Goal: Task Accomplishment & Management: Use online tool/utility

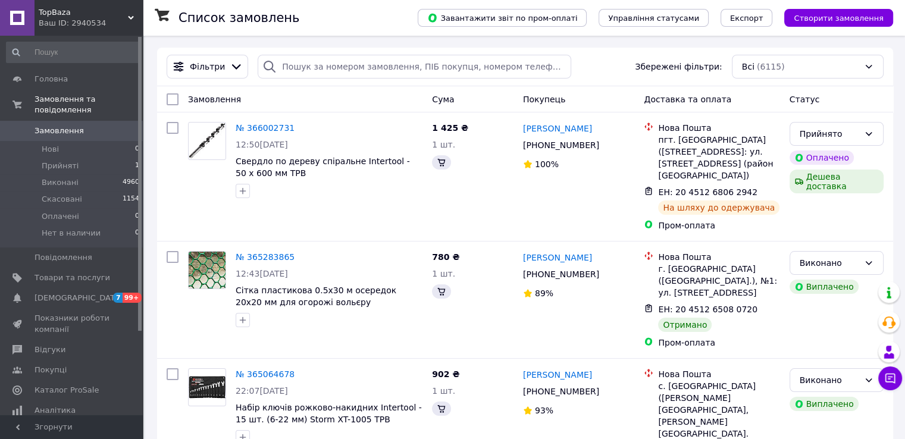
click at [115, 22] on div "Ваш ID: 2940534" at bounding box center [91, 23] width 104 height 11
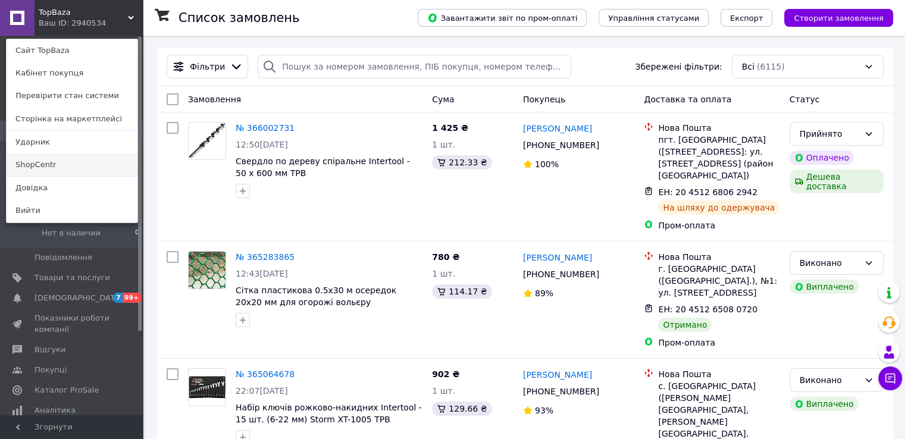
click at [74, 164] on link "ShopCentr" at bounding box center [72, 164] width 131 height 23
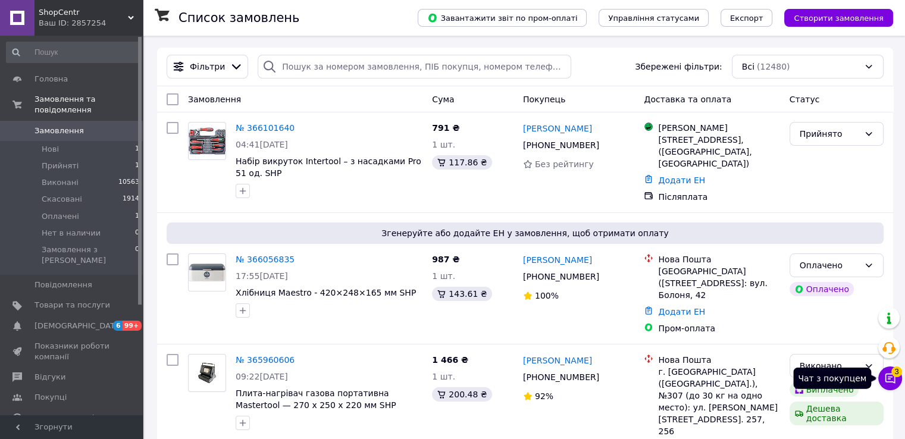
click at [896, 381] on button "Чат з покупцем 3" at bounding box center [890, 378] width 24 height 24
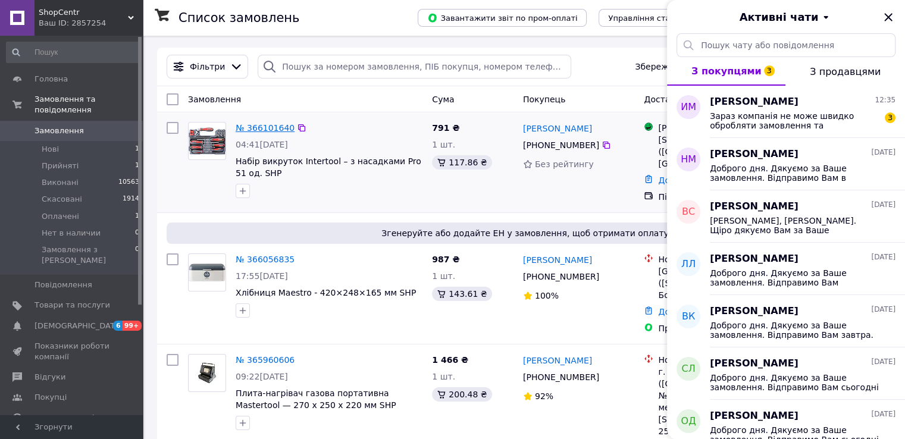
click at [248, 127] on link "№ 366101640" at bounding box center [265, 128] width 59 height 10
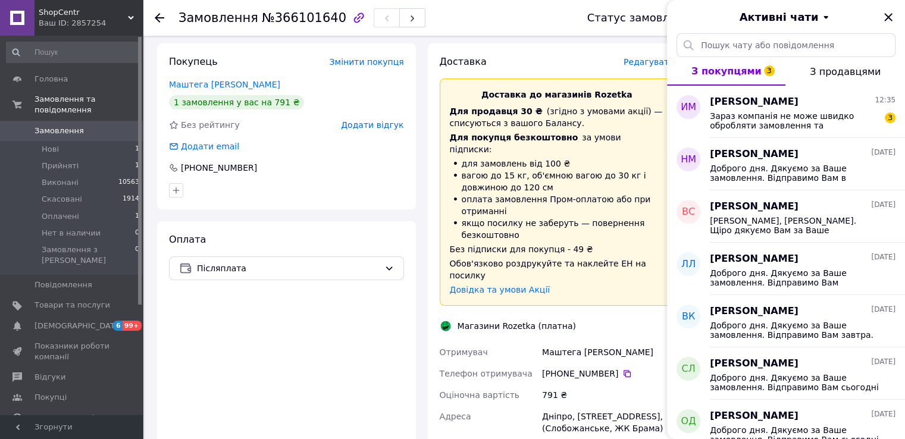
scroll to position [297, 0]
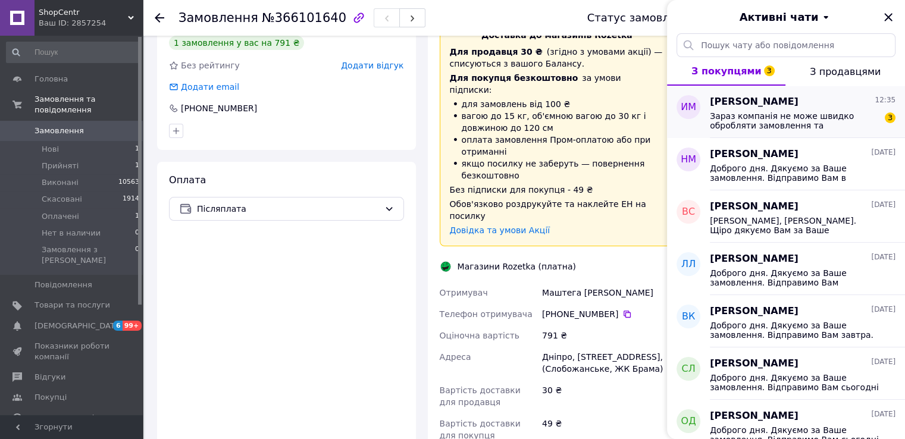
click at [777, 117] on span "Зараз компанія не може швидко обробляти замовлення та повідомлення, оскільки за…" at bounding box center [794, 120] width 169 height 19
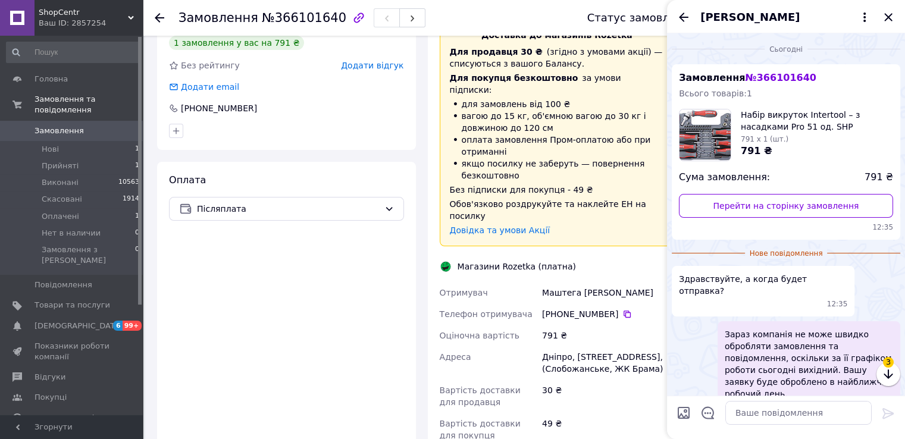
scroll to position [49, 0]
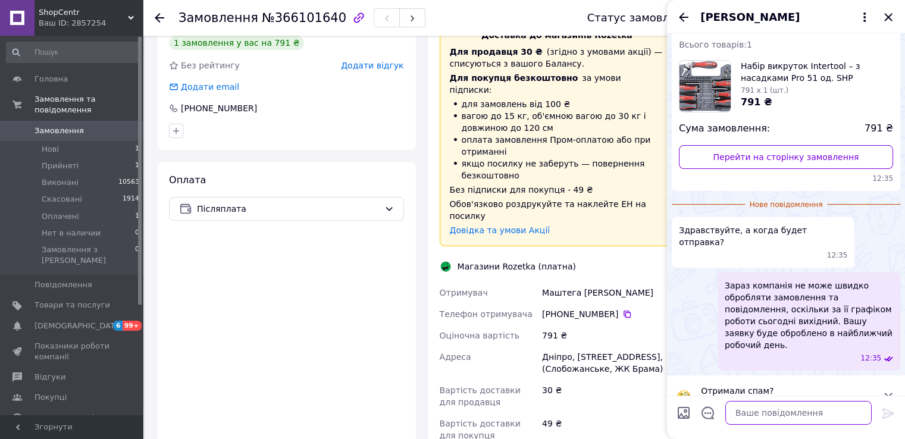
click at [770, 412] on textarea at bounding box center [798, 413] width 146 height 24
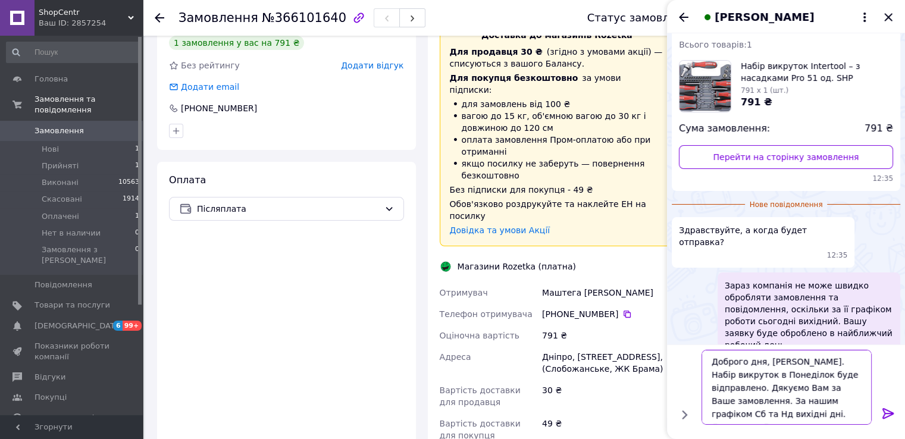
type textarea "Доброго дня, Іван. Набір викруток в Понеділок буде відправлено. Дякуємо Вам за …"
click at [888, 410] on icon at bounding box center [888, 413] width 14 height 14
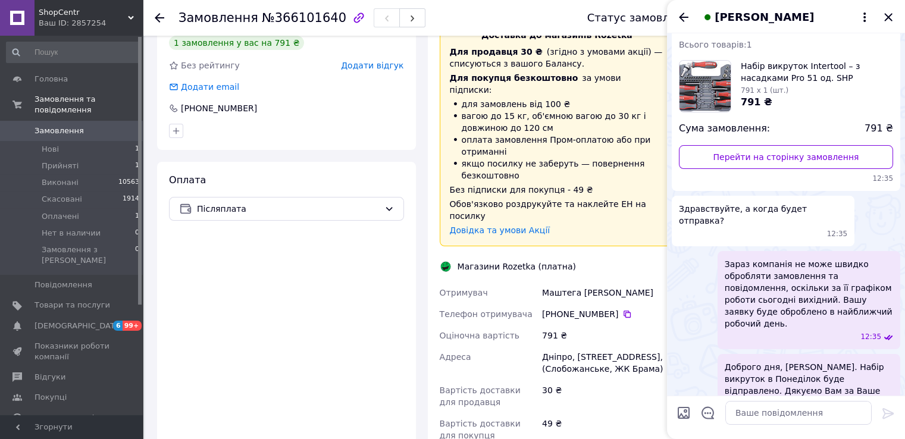
scroll to position [74, 0]
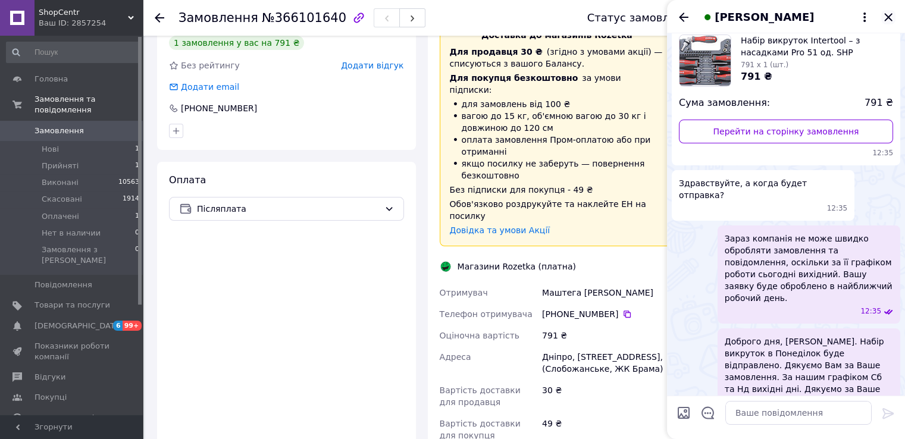
click at [886, 14] on icon "Закрити" at bounding box center [888, 17] width 14 height 14
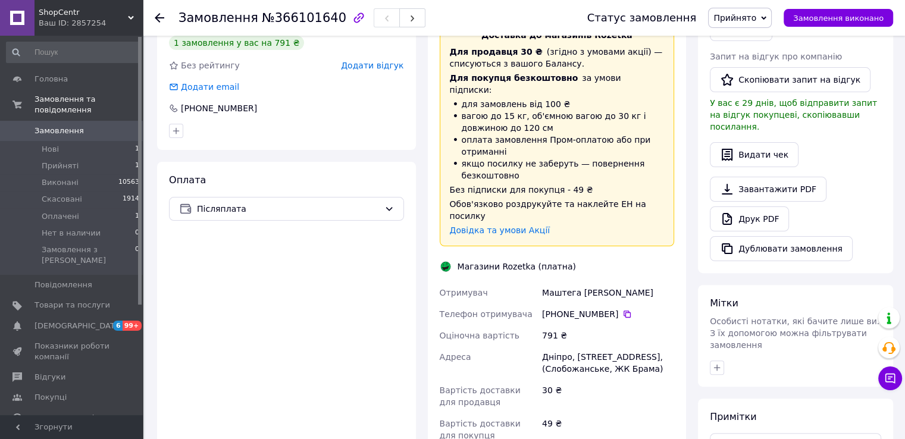
click at [101, 126] on span "Замовлення" at bounding box center [73, 131] width 76 height 11
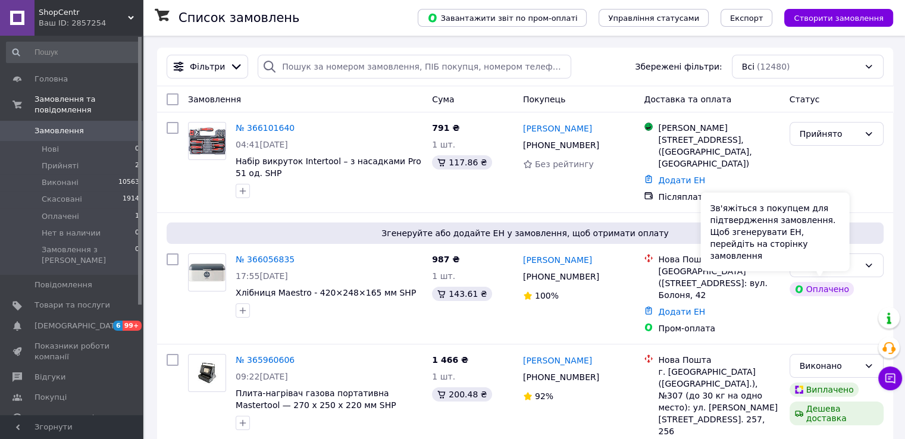
click at [832, 263] on div "Зв'яжіться з покупцем для підтвердження замовлення. Щоб згенерувати ЕН, перейді…" at bounding box center [774, 232] width 149 height 79
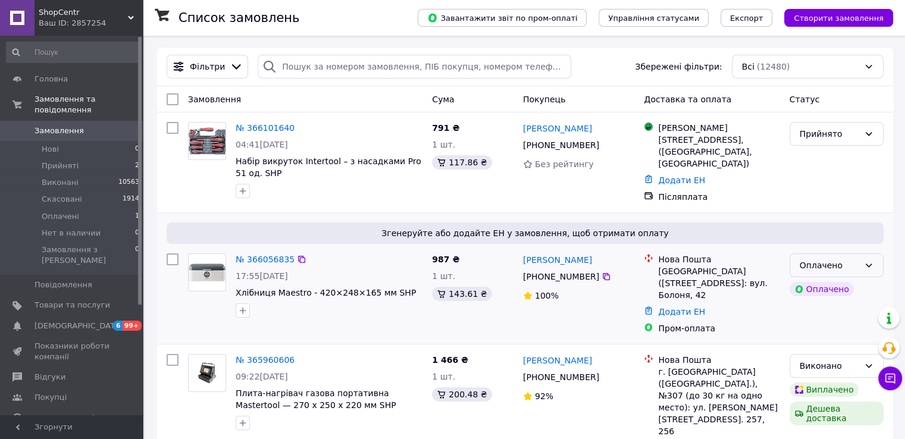
click at [873, 261] on icon at bounding box center [869, 266] width 10 height 10
click at [842, 289] on li "Прийнято" at bounding box center [835, 286] width 93 height 21
click at [130, 17] on use at bounding box center [131, 18] width 6 height 4
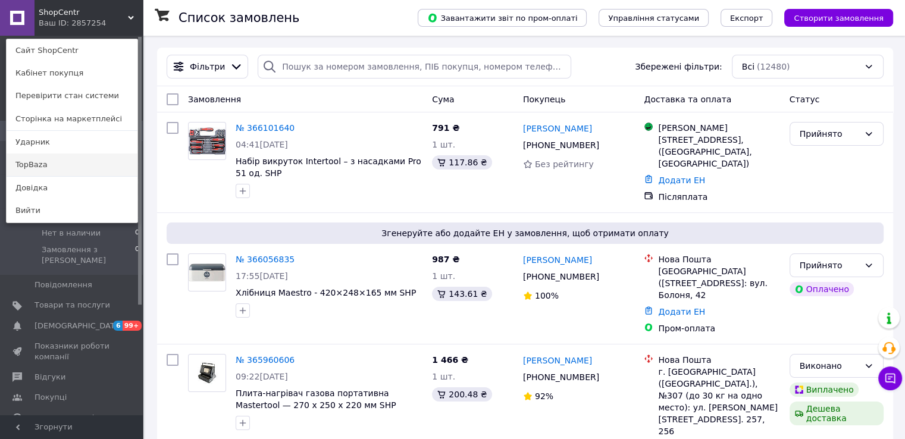
click at [75, 166] on link "TopBaza" at bounding box center [72, 164] width 131 height 23
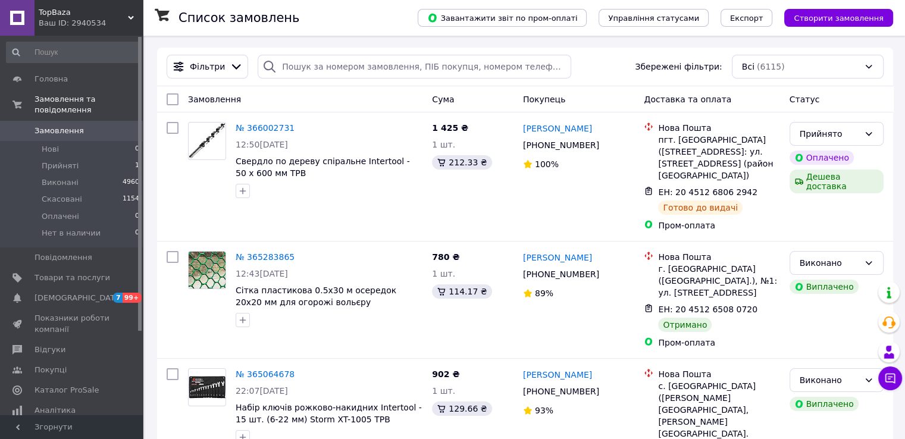
click at [124, 24] on div "Ваш ID: 2940534" at bounding box center [91, 23] width 104 height 11
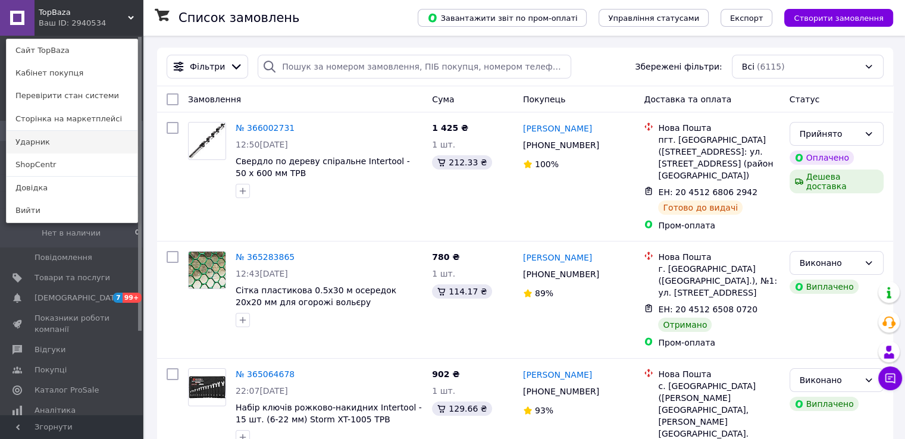
click at [93, 144] on link "Ударник" at bounding box center [72, 142] width 131 height 23
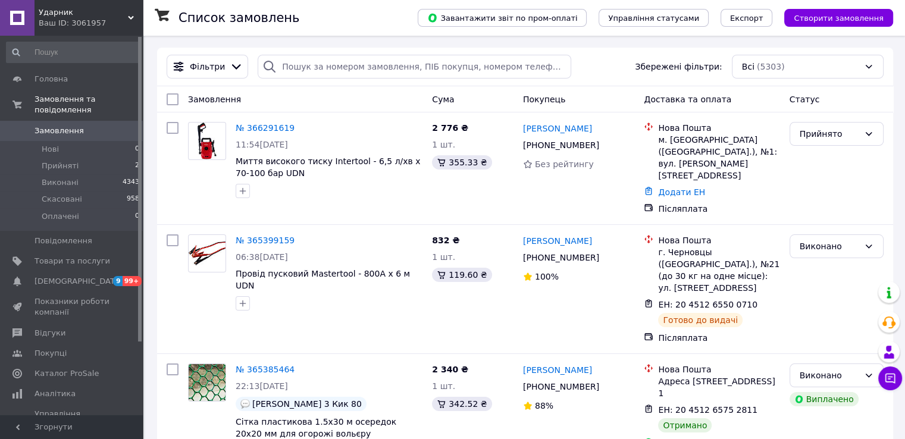
drag, startPoint x: 124, startPoint y: 27, endPoint x: 115, endPoint y: 39, distance: 14.4
click at [121, 29] on div "Ударник Ваш ID: 3061957" at bounding box center [89, 18] width 108 height 36
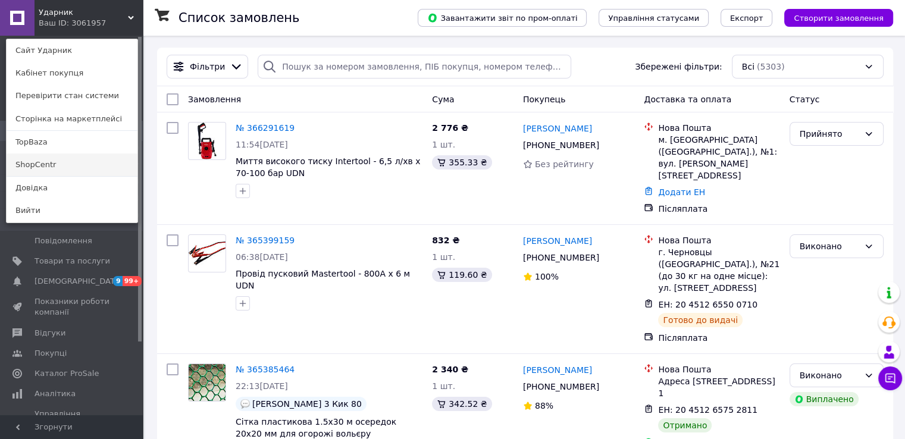
click at [51, 162] on link "ShopCentr" at bounding box center [72, 164] width 131 height 23
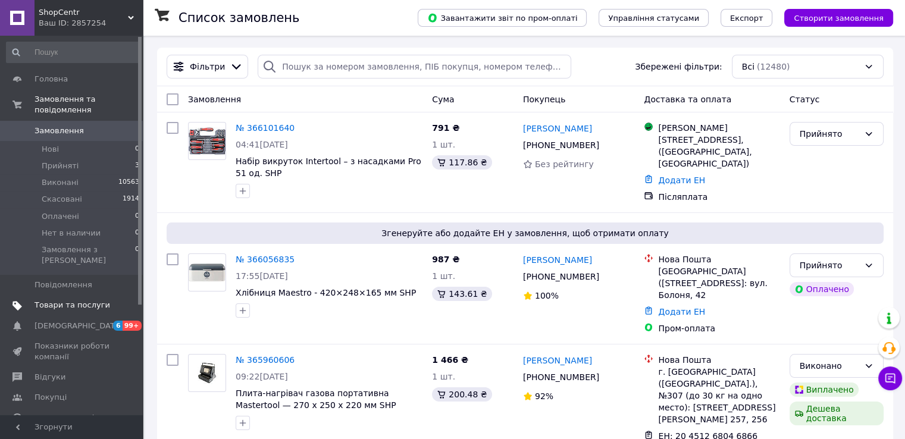
click at [79, 300] on span "Товари та послуги" at bounding box center [73, 305] width 76 height 11
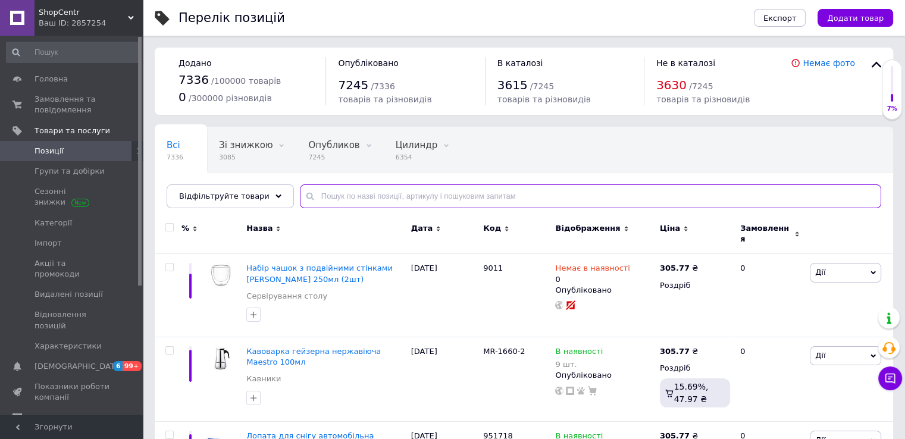
click at [359, 199] on input "text" at bounding box center [590, 196] width 581 height 24
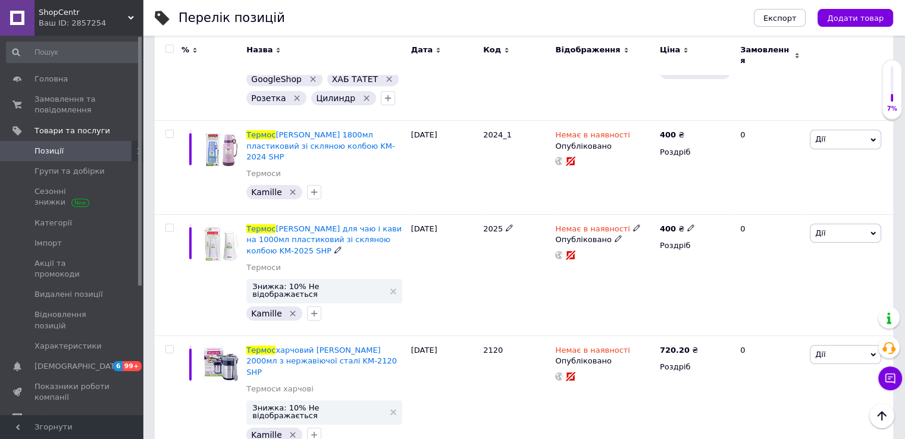
scroll to position [4342, 0]
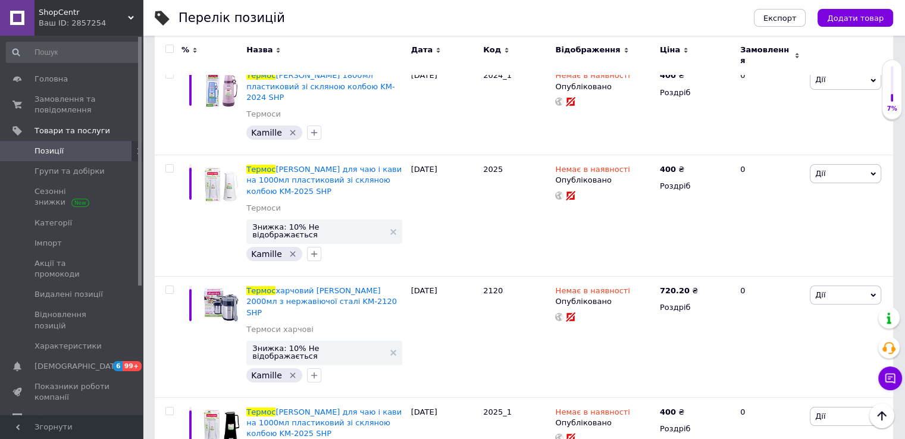
type input "термос"
checkbox input "true"
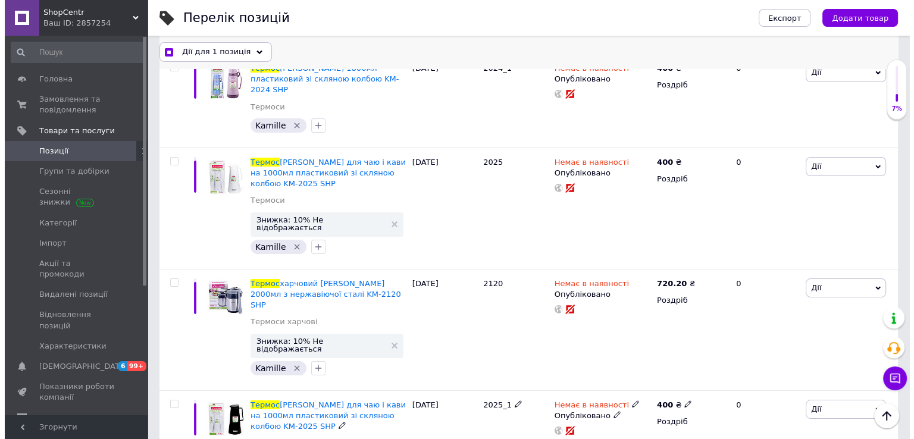
scroll to position [4342, 0]
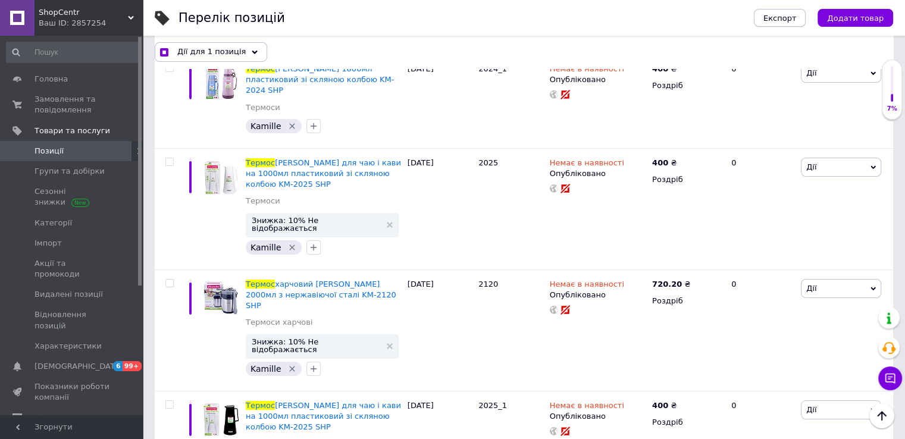
click at [777, 20] on span "Експорт" at bounding box center [779, 18] width 33 height 9
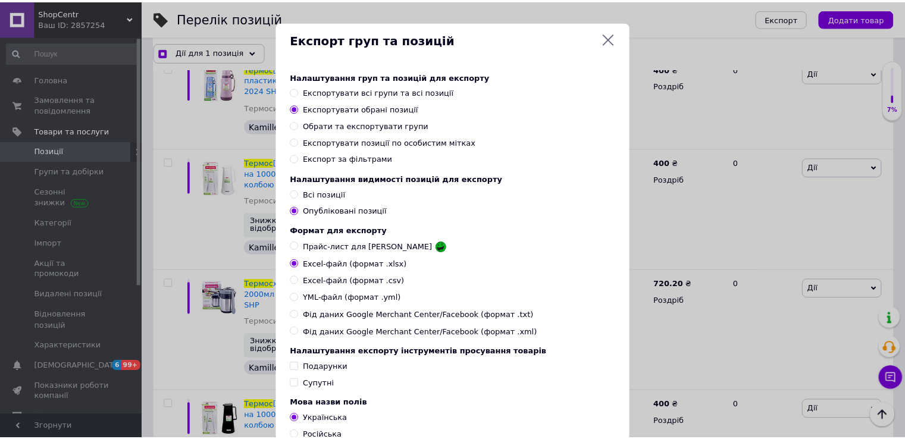
scroll to position [101, 0]
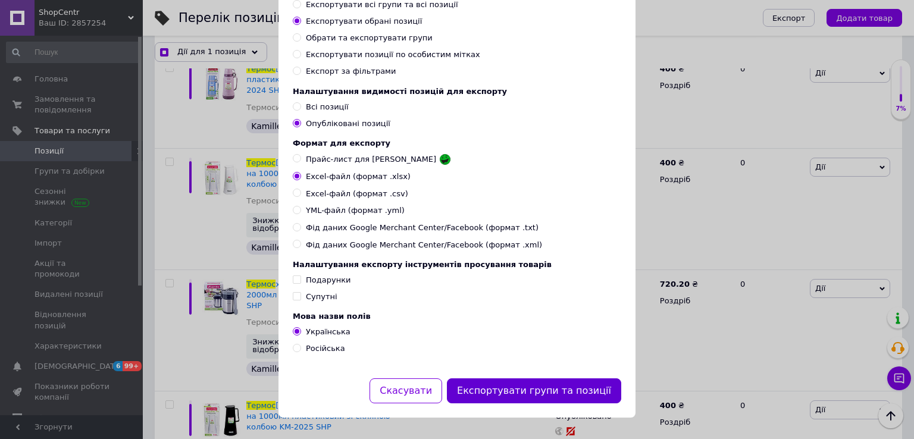
click at [577, 393] on button "Експортувати групи та позиції" at bounding box center [534, 391] width 174 height 26
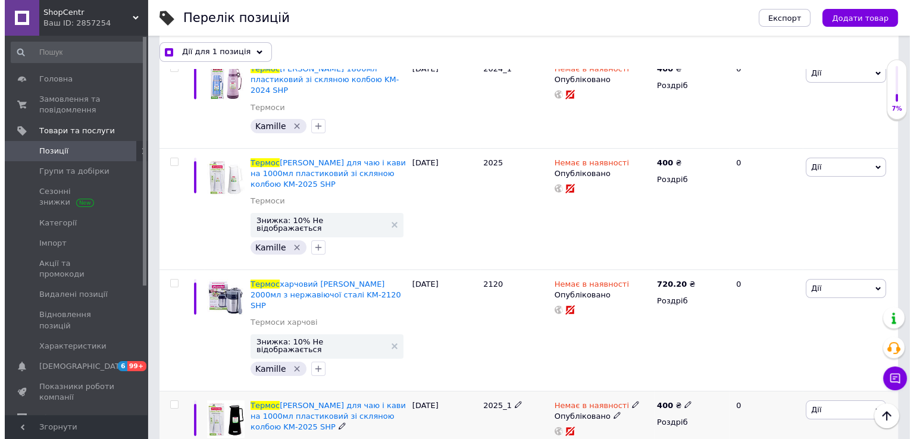
scroll to position [0, 0]
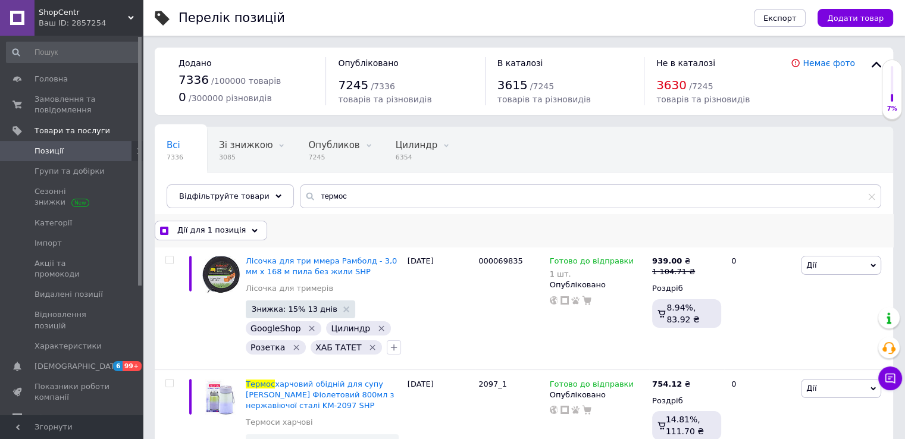
click at [158, 227] on div "Дії для 1 позиція" at bounding box center [211, 230] width 112 height 19
checkbox input "true"
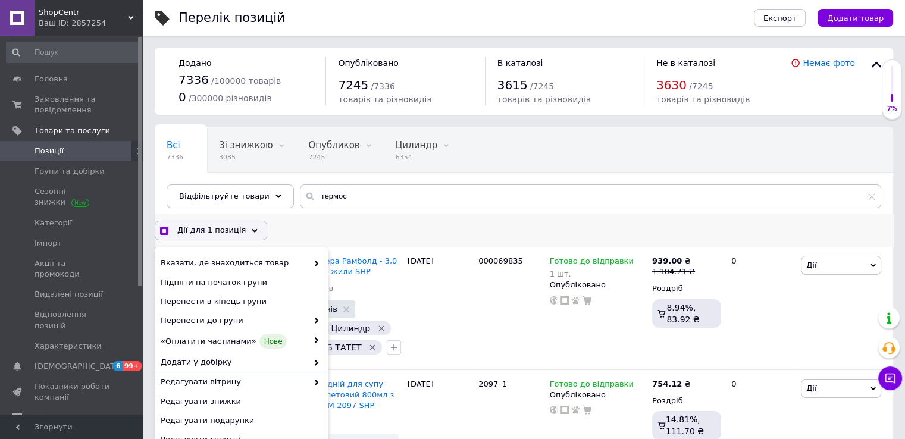
click at [161, 230] on input "checkbox" at bounding box center [164, 231] width 8 height 8
checkbox input "false"
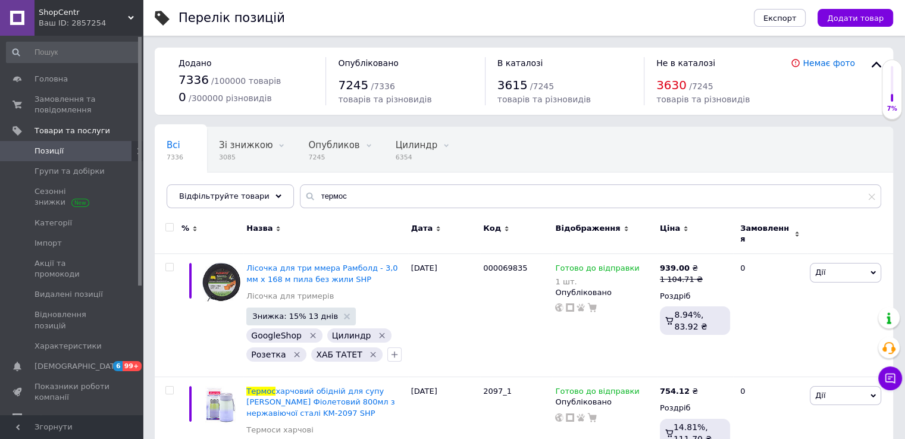
click at [356, 210] on div "Всі 7336 Зі знижкою 3085 Видалити Редагувати Опубликов 7245 Видалити Редагувати…" at bounding box center [524, 173] width 738 height 98
click at [356, 196] on input "термос" at bounding box center [590, 196] width 581 height 24
paste input "2031"
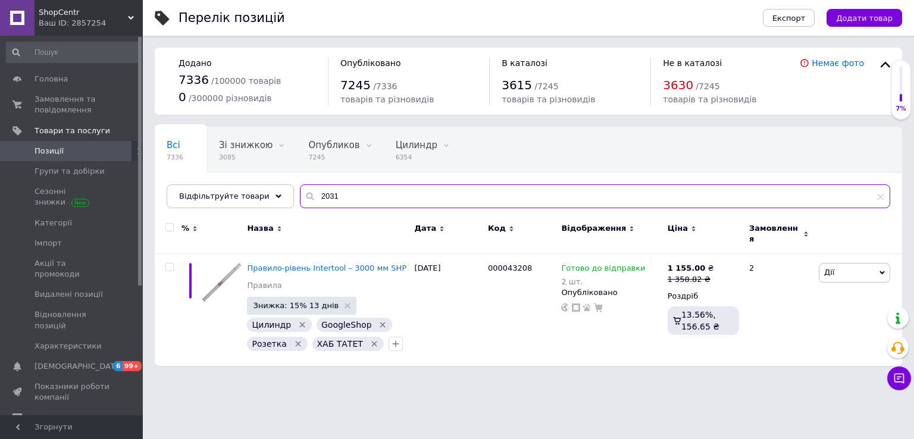
click at [366, 195] on input "2031" at bounding box center [595, 196] width 590 height 24
paste input "0"
type input "2030"
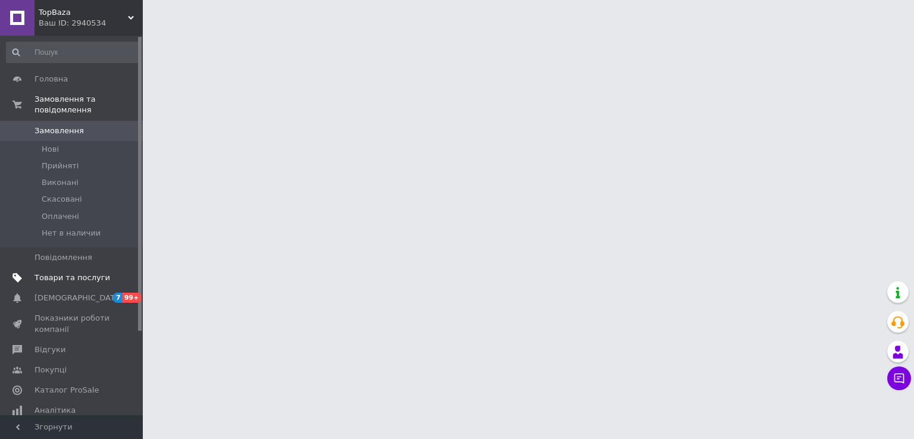
click at [79, 272] on span "Товари та послуги" at bounding box center [73, 277] width 76 height 11
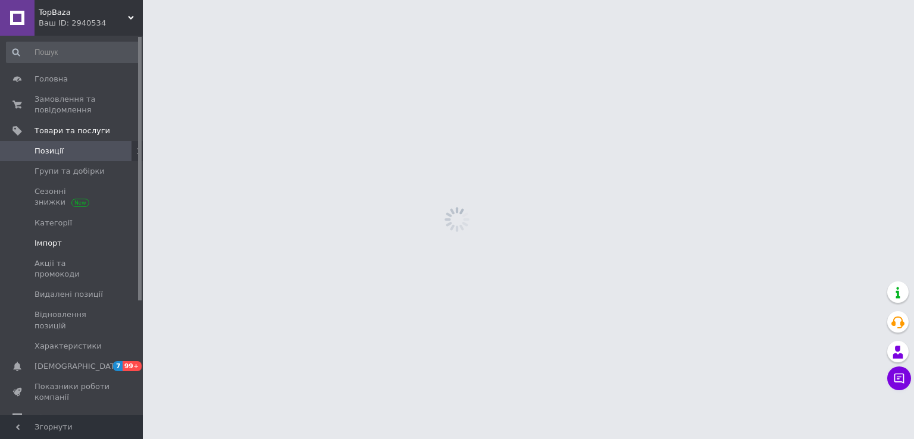
click at [65, 238] on span "Імпорт" at bounding box center [73, 243] width 76 height 11
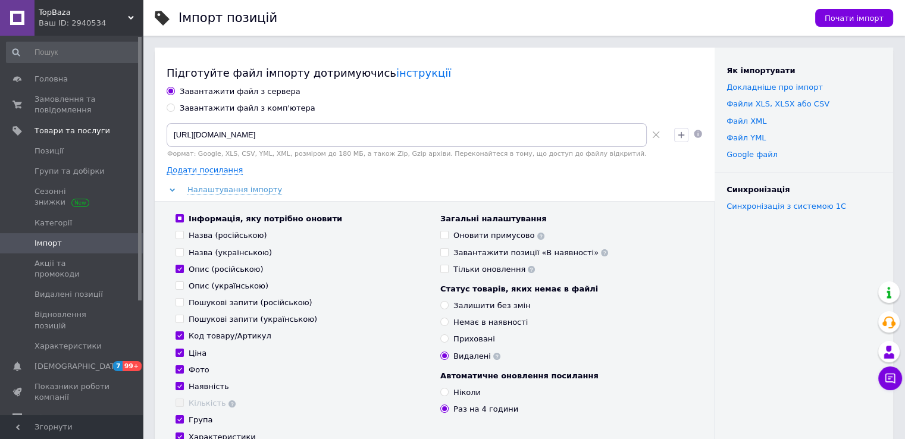
click at [252, 106] on div "Завантажити файл з комп'ютера" at bounding box center [248, 108] width 136 height 11
click at [174, 106] on input "Завантажити файл з комп'ютера" at bounding box center [171, 108] width 8 height 8
radio input "true"
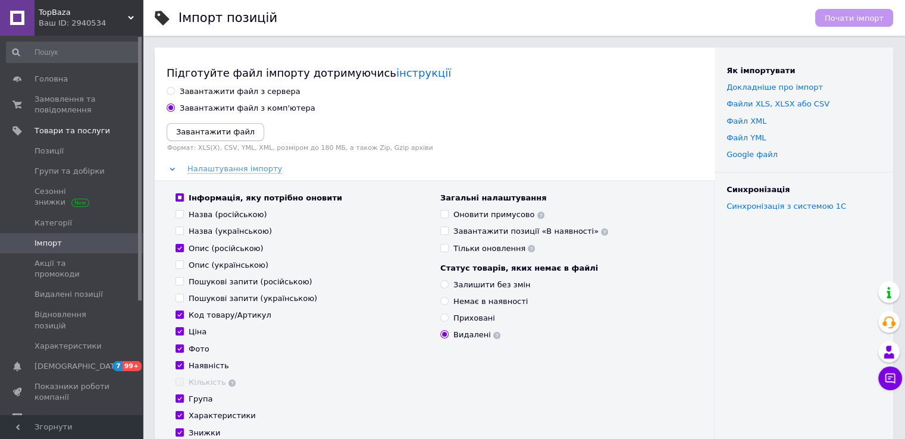
click at [218, 130] on icon "Завантажити файл" at bounding box center [215, 131] width 79 height 9
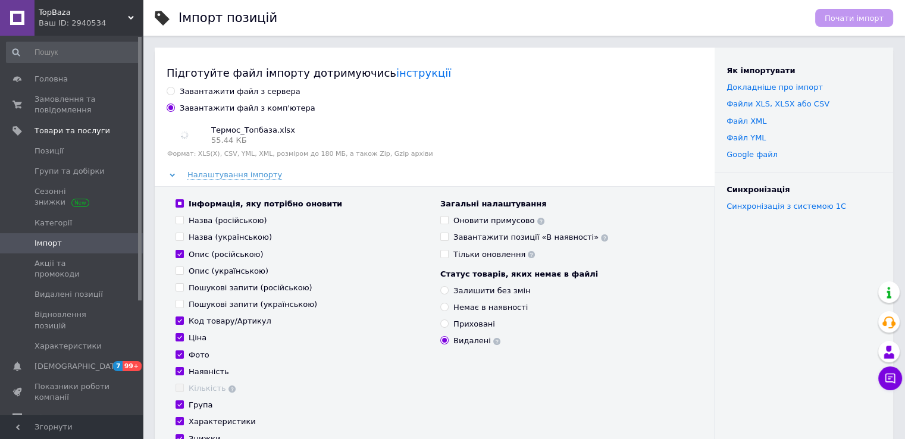
click at [189, 221] on div "Назва (російською)" at bounding box center [228, 220] width 79 height 11
click at [183, 221] on input "Назва (російською)" at bounding box center [179, 220] width 8 height 8
checkbox input "true"
click at [190, 236] on div "Назва (українською)" at bounding box center [230, 237] width 83 height 11
click at [183, 236] on input "Назва (українською)" at bounding box center [179, 237] width 8 height 8
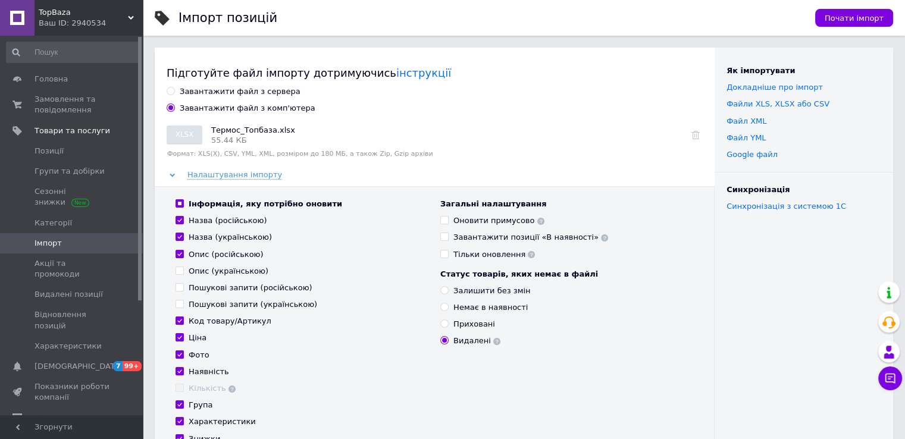
checkbox input "true"
click at [190, 274] on div "Опис (українською)" at bounding box center [229, 271] width 80 height 11
click at [183, 274] on input "Опис (українською)" at bounding box center [179, 270] width 8 height 8
checkbox input "true"
click at [184, 291] on label "Пошукові запити (російською)" at bounding box center [243, 288] width 137 height 11
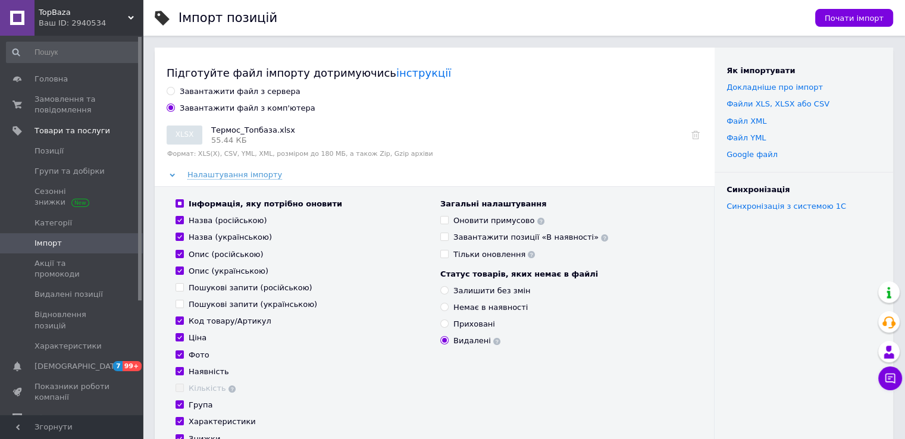
click at [183, 291] on input "Пошукові запити (російською)" at bounding box center [179, 287] width 8 height 8
checkbox input "true"
click at [187, 302] on label "Пошукові запити (українською)" at bounding box center [246, 304] width 142 height 11
click at [183, 302] on input "Пошукові запити (українською)" at bounding box center [179, 304] width 8 height 8
checkbox input "true"
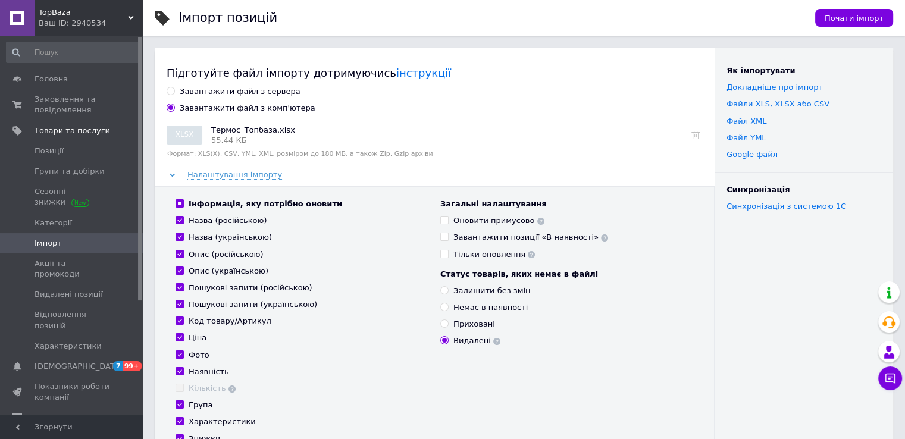
scroll to position [178, 0]
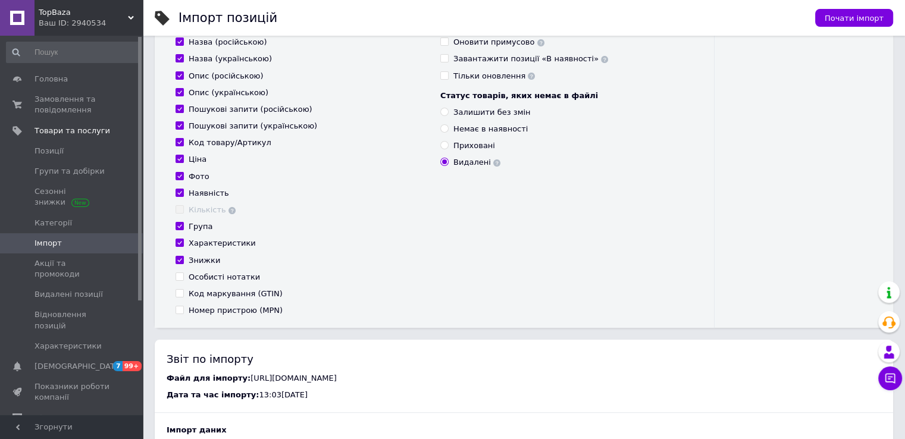
click at [192, 281] on div "Особисті нотатки" at bounding box center [224, 277] width 71 height 11
click at [183, 280] on input "Особисті нотатки" at bounding box center [179, 276] width 8 height 8
checkbox input "true"
click at [194, 298] on div "Код маркування (GTIN)" at bounding box center [236, 294] width 94 height 11
click at [183, 297] on input "Код маркування (GTIN)" at bounding box center [179, 293] width 8 height 8
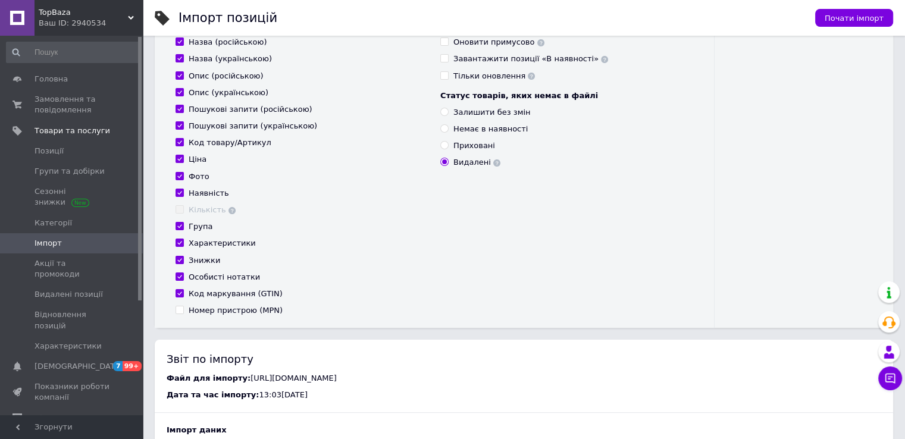
checkbox input "true"
click at [200, 309] on div "Номер пристрою (MPN)" at bounding box center [236, 310] width 94 height 11
click at [183, 309] on input "Номер пристрою (MPN)" at bounding box center [179, 310] width 8 height 8
checkbox input "true"
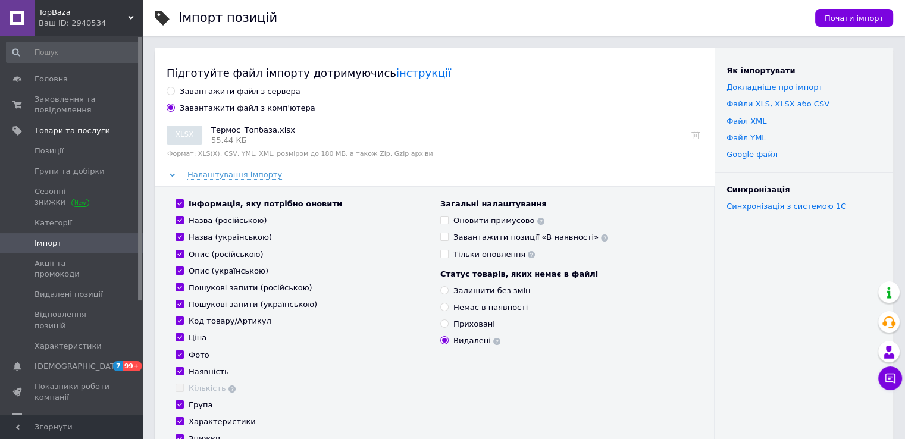
click at [472, 221] on div "Оновити примусово" at bounding box center [498, 220] width 91 height 11
click at [448, 221] on input "Оновити примусово" at bounding box center [444, 220] width 8 height 8
checkbox input "true"
click at [475, 291] on div "Залишити без змін" at bounding box center [491, 291] width 77 height 11
click at [448, 291] on input "Залишити без змін" at bounding box center [444, 290] width 8 height 8
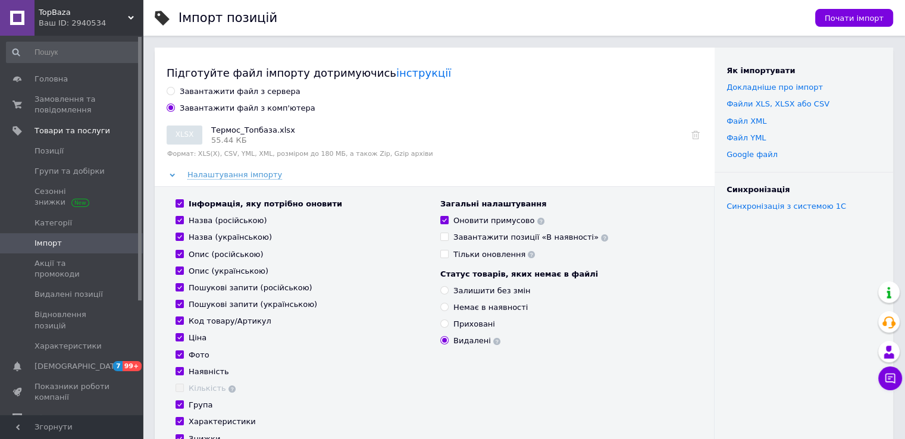
radio input "true"
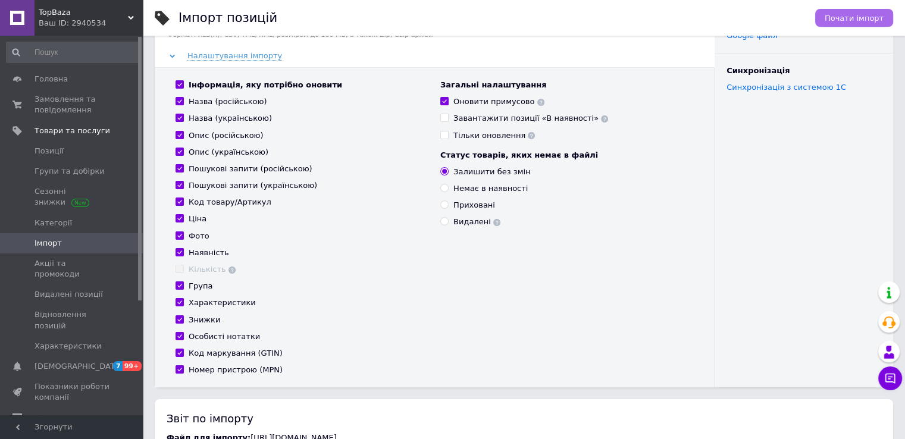
click at [846, 15] on span "Почати імпорт" at bounding box center [853, 18] width 59 height 9
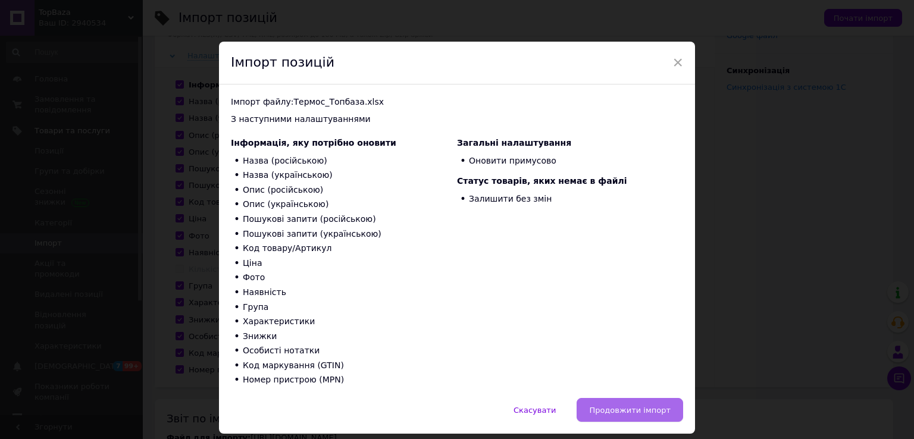
click at [636, 409] on span "Продовжити імпорт" at bounding box center [629, 410] width 81 height 9
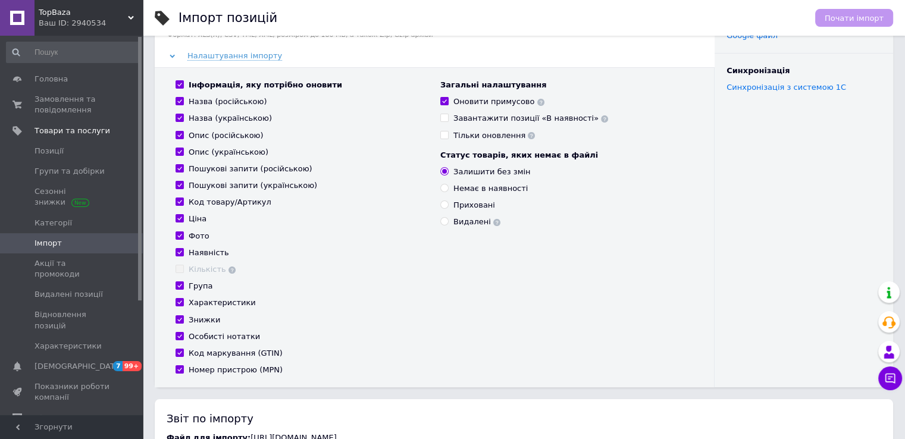
scroll to position [0, 0]
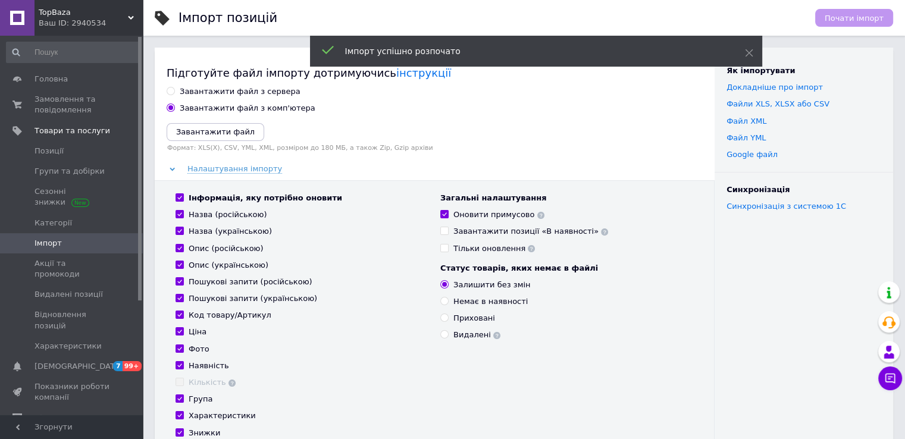
click at [93, 18] on div "Ваш ID: 2940534" at bounding box center [91, 23] width 104 height 11
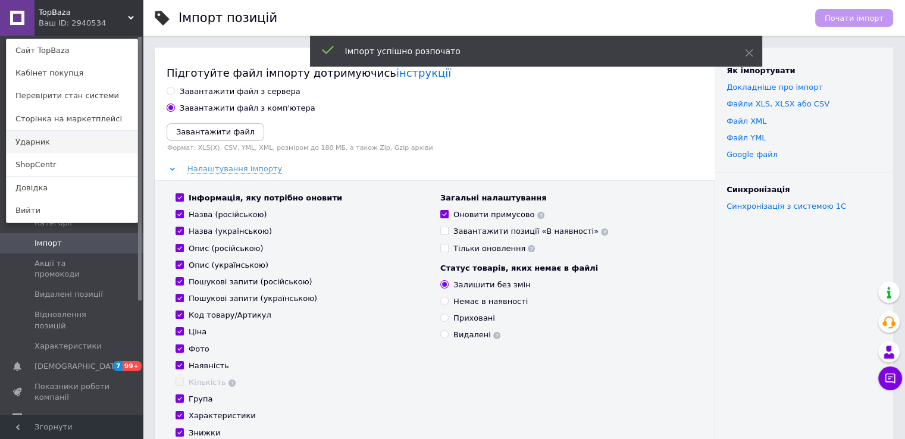
click at [71, 143] on link "Ударник" at bounding box center [72, 142] width 131 height 23
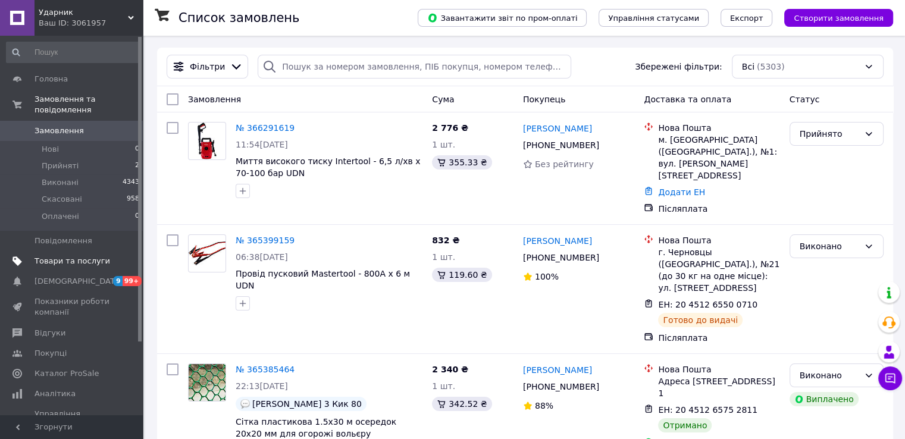
click at [83, 256] on span "Товари та послуги" at bounding box center [73, 261] width 76 height 11
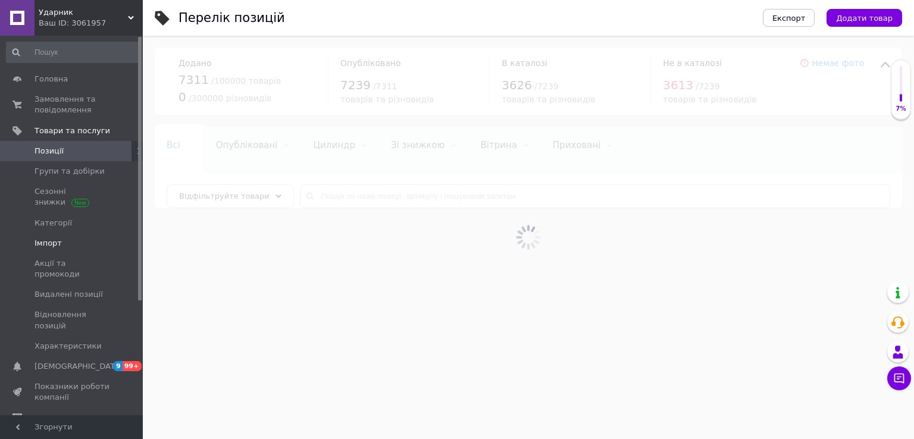
click at [80, 244] on span "Імпорт" at bounding box center [73, 243] width 76 height 11
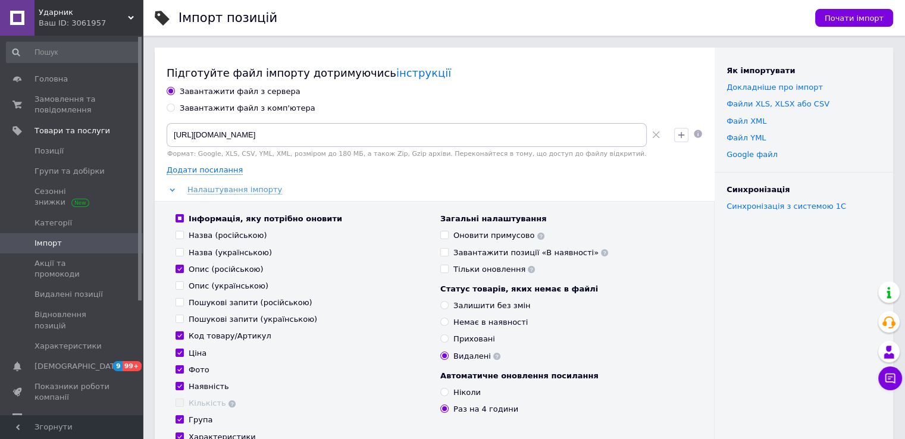
click at [212, 117] on div "Завантажити файл з сервера Завантажити файл з комп'ютера https://shopcentr.com.…" at bounding box center [435, 315] width 536 height 459
click at [217, 108] on div "Завантажити файл з комп'ютера" at bounding box center [248, 108] width 136 height 11
click at [174, 108] on input "Завантажити файл з комп'ютера" at bounding box center [171, 108] width 8 height 8
radio input "true"
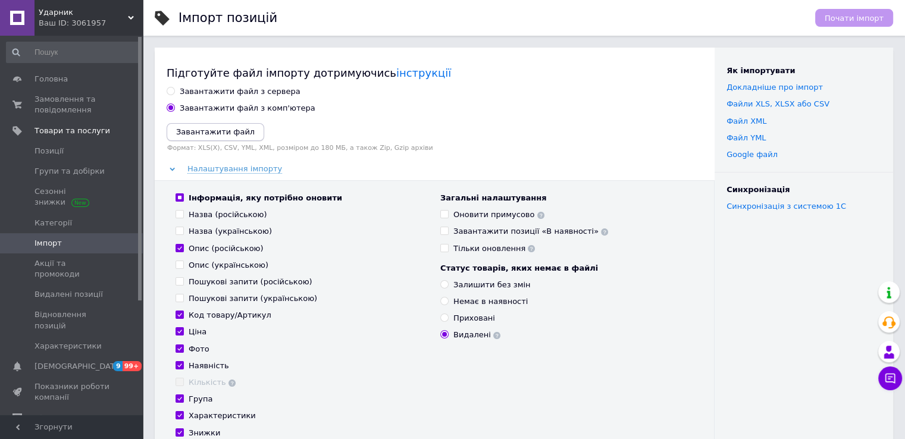
click at [187, 134] on icon "Завантажити файл" at bounding box center [215, 131] width 79 height 9
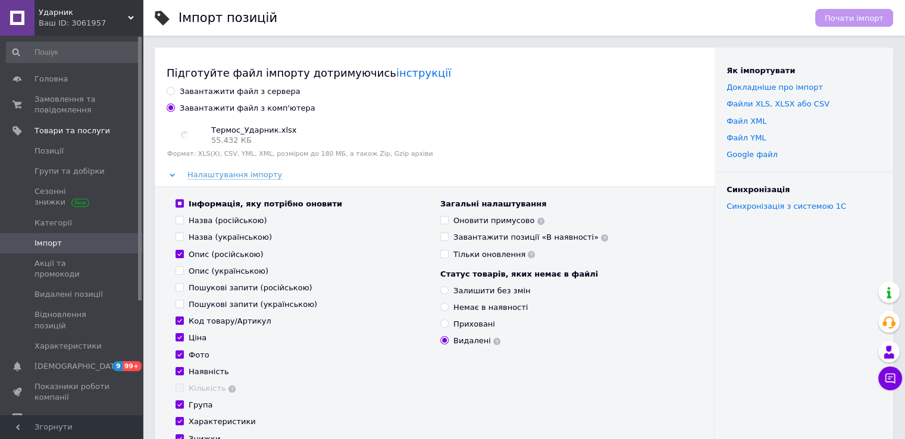
click at [207, 221] on div "Назва (російською)" at bounding box center [228, 220] width 79 height 11
click at [183, 221] on input "Назва (російською)" at bounding box center [179, 220] width 8 height 8
checkbox input "true"
drag, startPoint x: 208, startPoint y: 237, endPoint x: 212, endPoint y: 245, distance: 8.5
click at [209, 238] on div "Назва (українською)" at bounding box center [230, 237] width 83 height 11
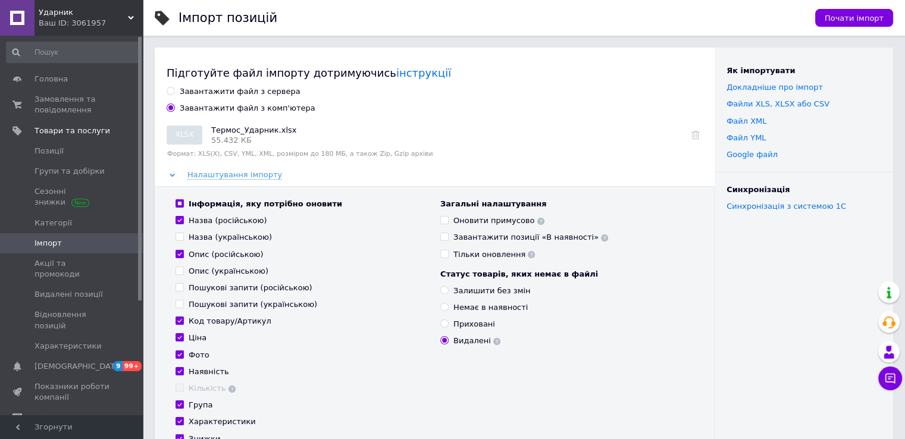
click at [183, 238] on input "Назва (українською)" at bounding box center [179, 237] width 8 height 8
checkbox input "true"
click at [209, 272] on div "Опис (українською)" at bounding box center [229, 271] width 80 height 11
click at [183, 272] on input "Опис (українською)" at bounding box center [179, 270] width 8 height 8
checkbox input "true"
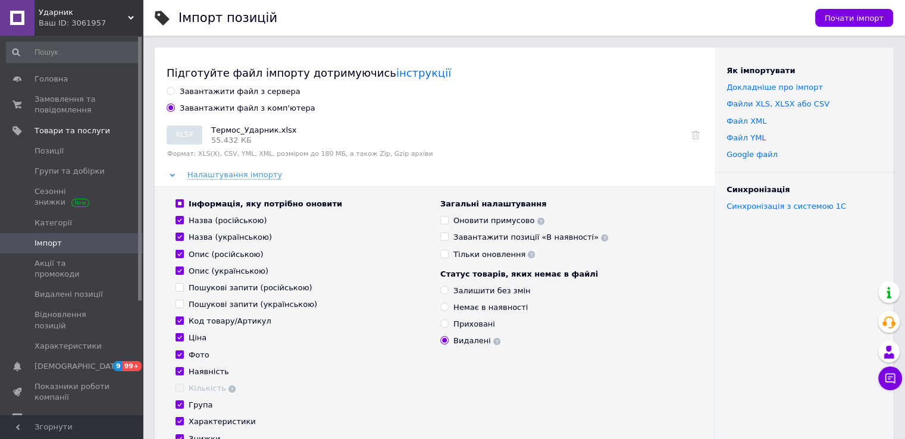
click at [214, 290] on div "Пошукові запити (російською)" at bounding box center [251, 288] width 124 height 11
click at [183, 290] on input "Пошукові запити (російською)" at bounding box center [179, 287] width 8 height 8
checkbox input "true"
click at [217, 305] on div "Пошукові запити (українською)" at bounding box center [253, 304] width 128 height 11
click at [183, 305] on input "Пошукові запити (українською)" at bounding box center [179, 304] width 8 height 8
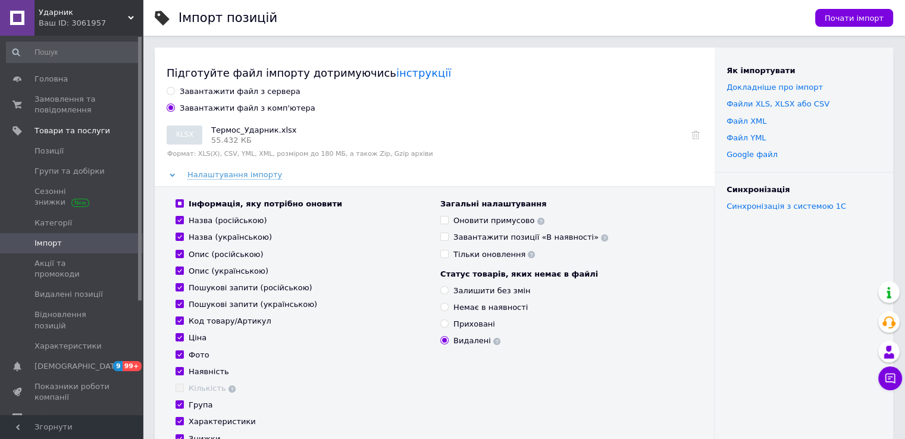
checkbox input "true"
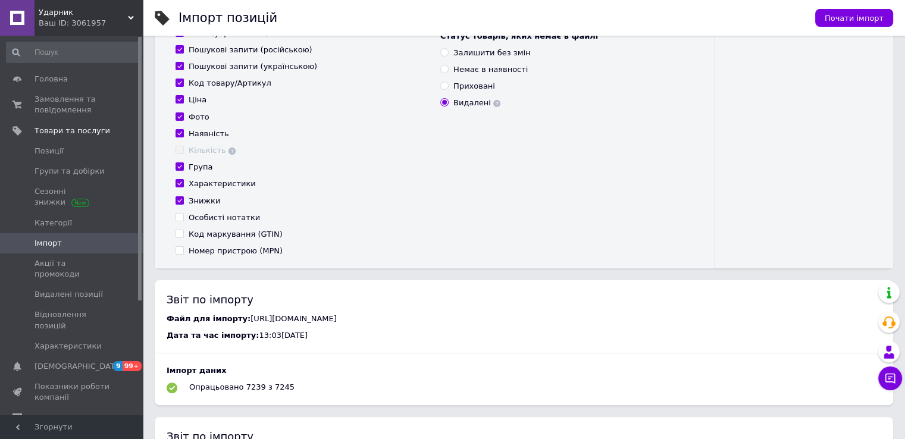
drag, startPoint x: 206, startPoint y: 215, endPoint x: 203, endPoint y: 234, distance: 19.3
click at [206, 216] on div "Особисті нотатки" at bounding box center [224, 217] width 71 height 11
click at [183, 216] on input "Особисті нотатки" at bounding box center [179, 217] width 8 height 8
checkbox input "true"
drag, startPoint x: 203, startPoint y: 241, endPoint x: 209, endPoint y: 253, distance: 13.3
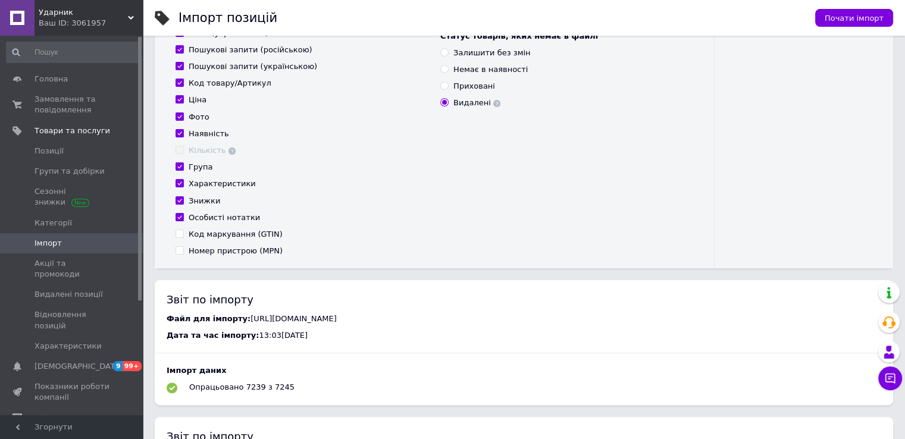
click at [203, 242] on div "Інформація, яку потрібно оновити Назва (російською) Назва (українською) Опис (р…" at bounding box center [302, 109] width 265 height 296
click at [209, 259] on div "Інформація, яку потрібно оновити Назва (російською) Назва (українською) Опис (р…" at bounding box center [435, 108] width 560 height 320
click at [211, 235] on div "Код маркування (GTIN)" at bounding box center [236, 234] width 94 height 11
click at [183, 235] on input "Код маркування (GTIN)" at bounding box center [179, 234] width 8 height 8
checkbox input "true"
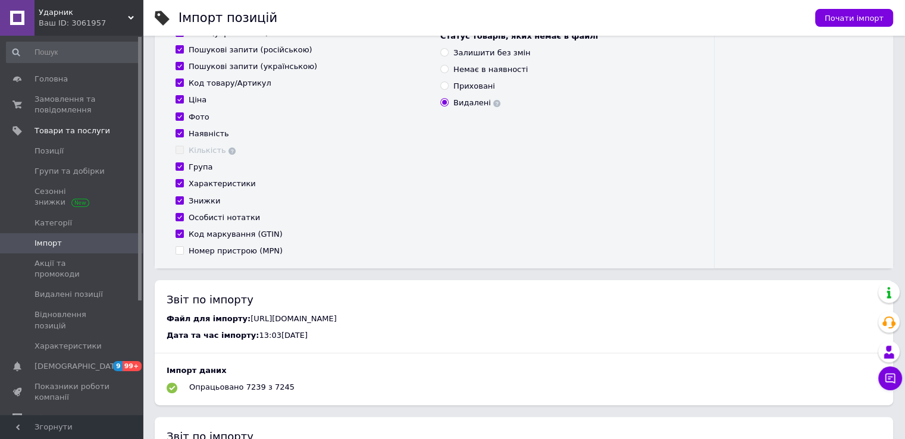
click at [206, 251] on div "Номер пристрою (MPN)" at bounding box center [236, 251] width 94 height 11
click at [183, 251] on input "Номер пристрою (MPN)" at bounding box center [179, 250] width 8 height 8
checkbox input "true"
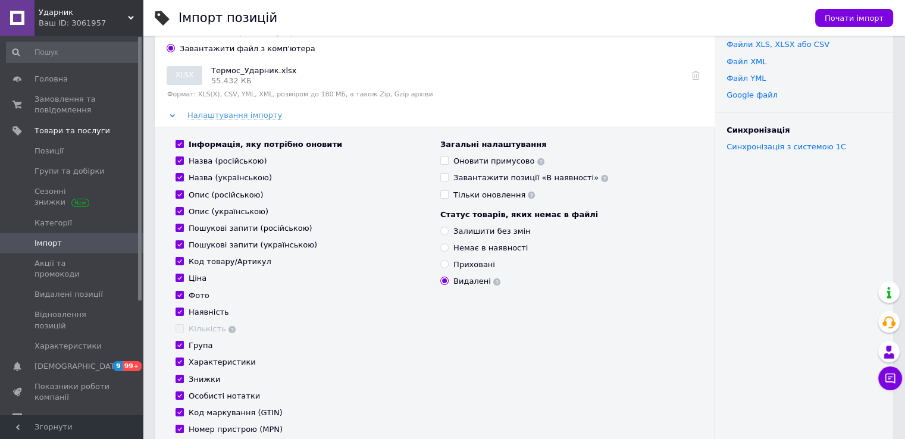
click at [478, 159] on div "Оновити примусово" at bounding box center [498, 161] width 91 height 11
click at [448, 159] on input "Оновити примусово" at bounding box center [444, 160] width 8 height 8
checkbox input "true"
click at [460, 234] on div "Залишити без змін" at bounding box center [491, 231] width 77 height 11
click at [448, 234] on input "Залишити без змін" at bounding box center [444, 231] width 8 height 8
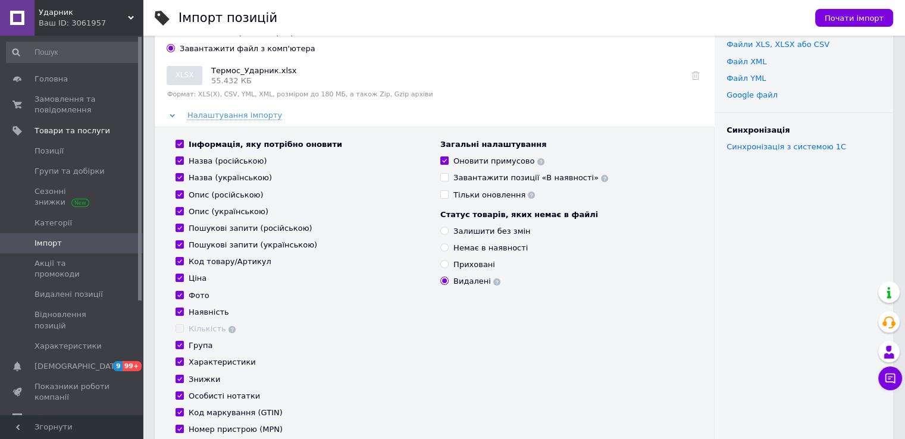
radio input "true"
click at [848, 17] on span "Почати імпорт" at bounding box center [853, 18] width 59 height 9
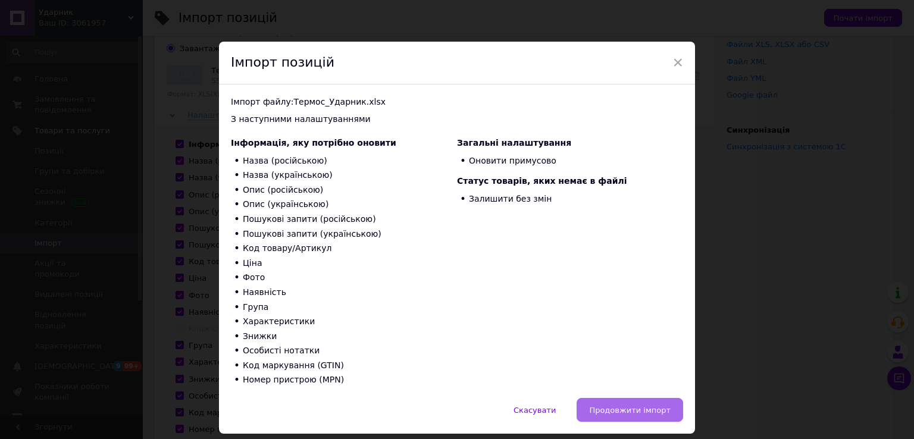
click at [641, 413] on span "Продовжити імпорт" at bounding box center [629, 410] width 81 height 9
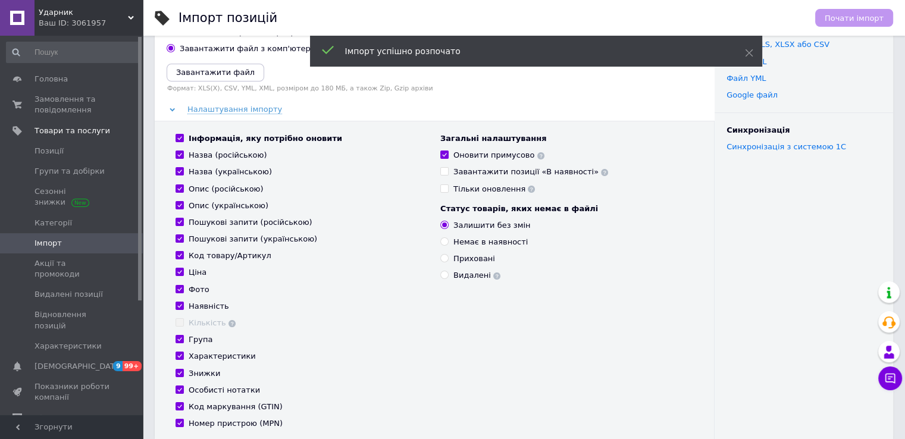
click at [87, 13] on span "Ударник" at bounding box center [83, 12] width 89 height 11
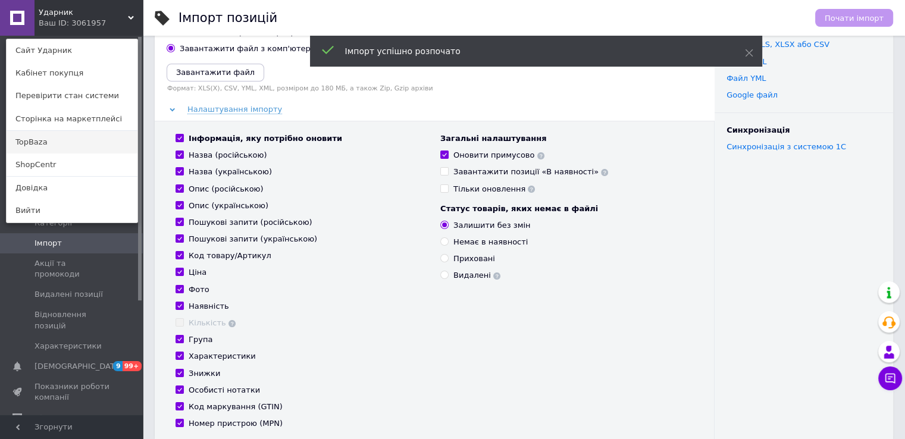
click at [64, 140] on link "TopBaza" at bounding box center [72, 142] width 131 height 23
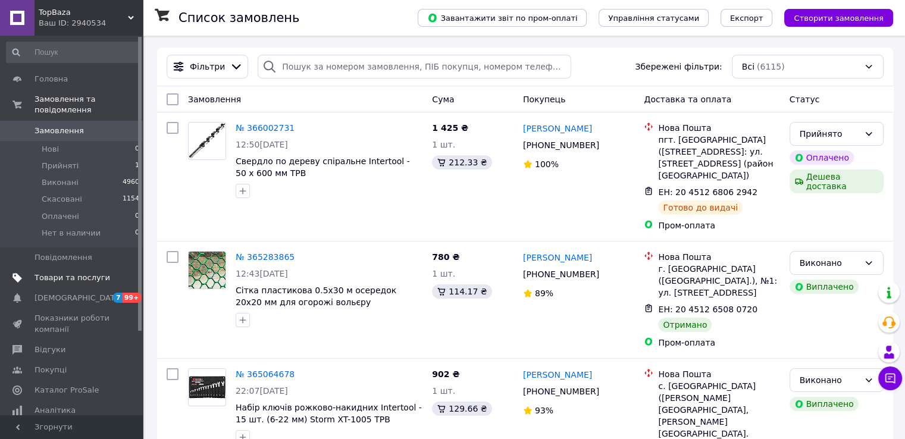
click at [105, 272] on span "Товари та послуги" at bounding box center [73, 277] width 76 height 11
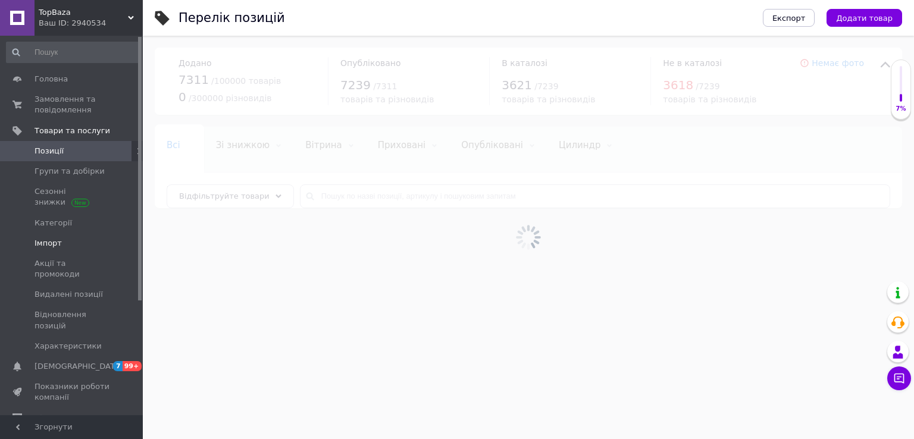
click at [87, 235] on link "Імпорт" at bounding box center [73, 243] width 146 height 20
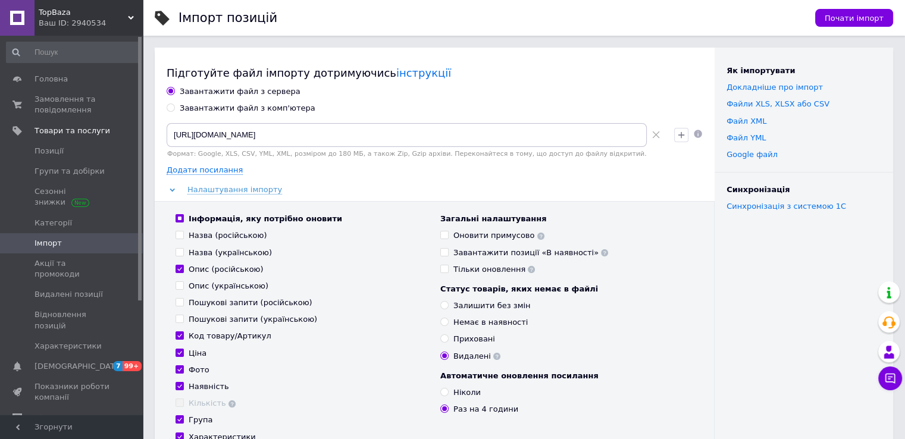
scroll to position [416, 0]
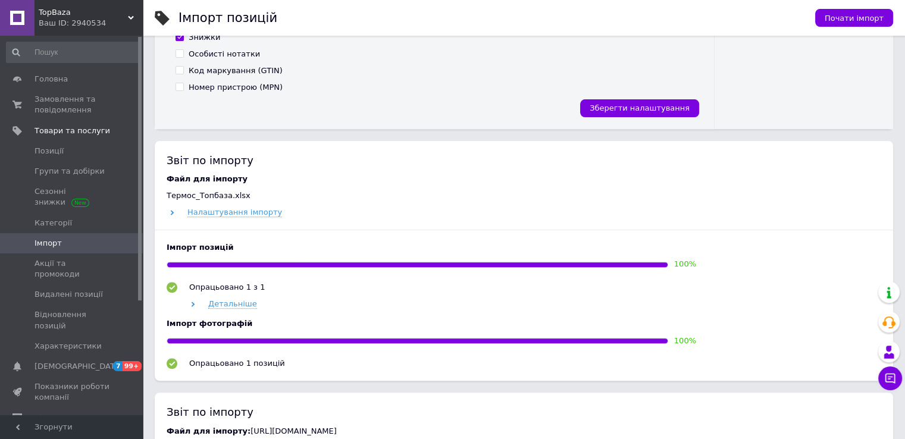
click at [96, 17] on span "TopBaza" at bounding box center [83, 12] width 89 height 11
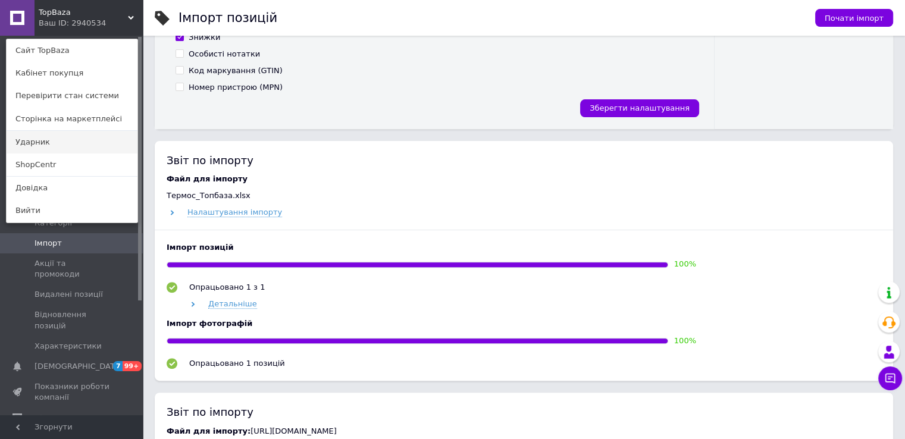
click at [52, 135] on link "Ударник" at bounding box center [72, 142] width 131 height 23
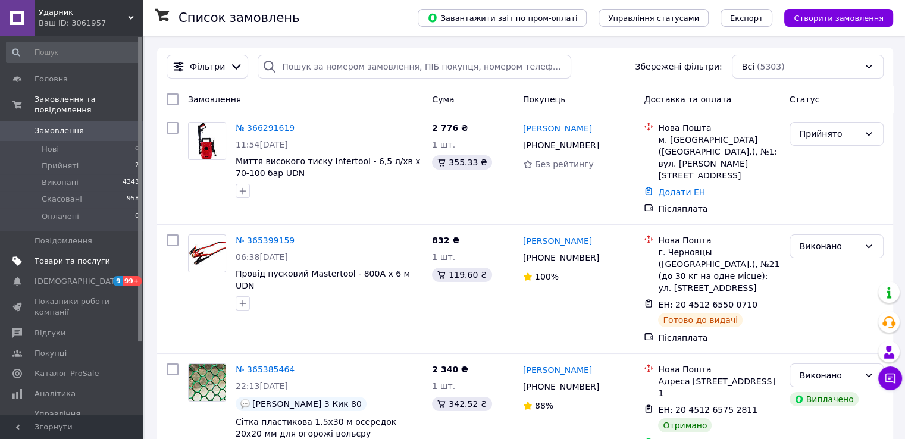
click at [70, 256] on span "Товари та послуги" at bounding box center [73, 261] width 76 height 11
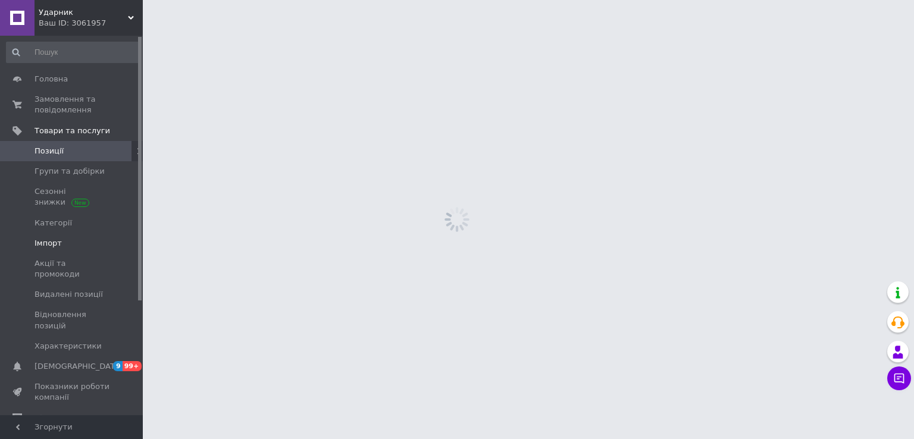
click at [73, 241] on span "Імпорт" at bounding box center [73, 243] width 76 height 11
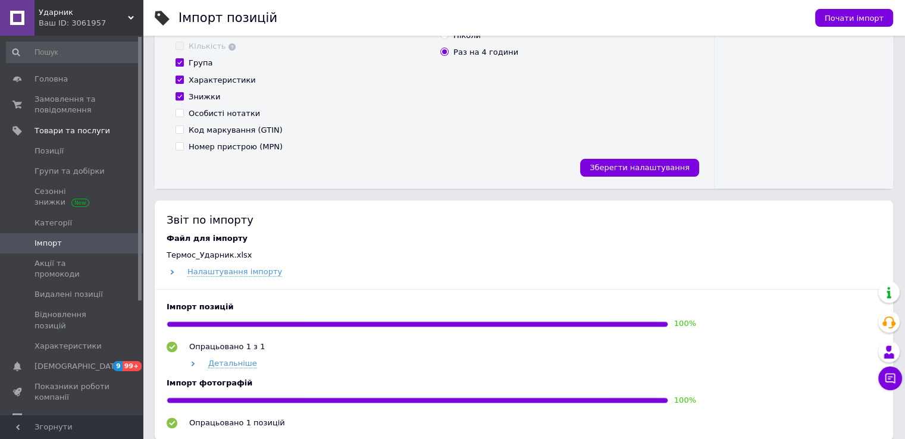
scroll to position [416, 0]
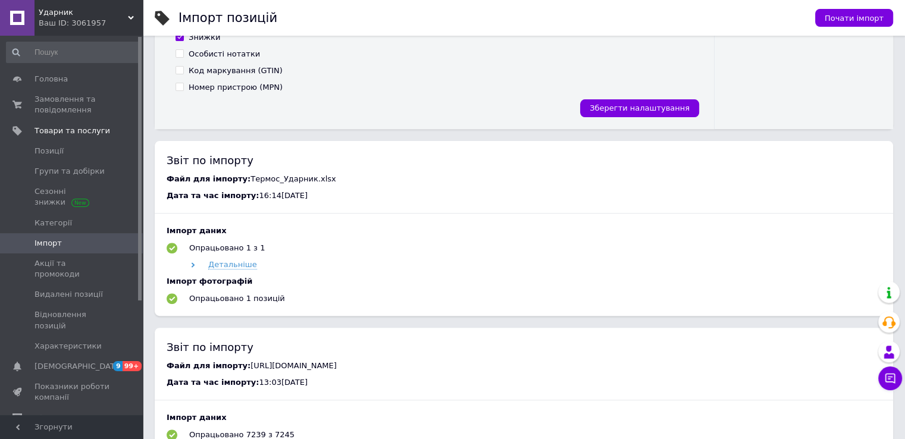
click at [62, 22] on div "Ваш ID: 3061957" at bounding box center [91, 23] width 104 height 11
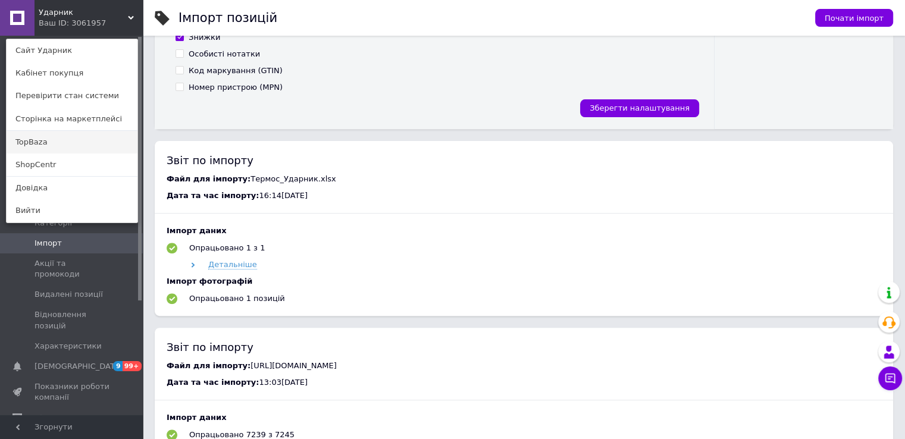
click at [50, 139] on link "TopBaza" at bounding box center [72, 142] width 131 height 23
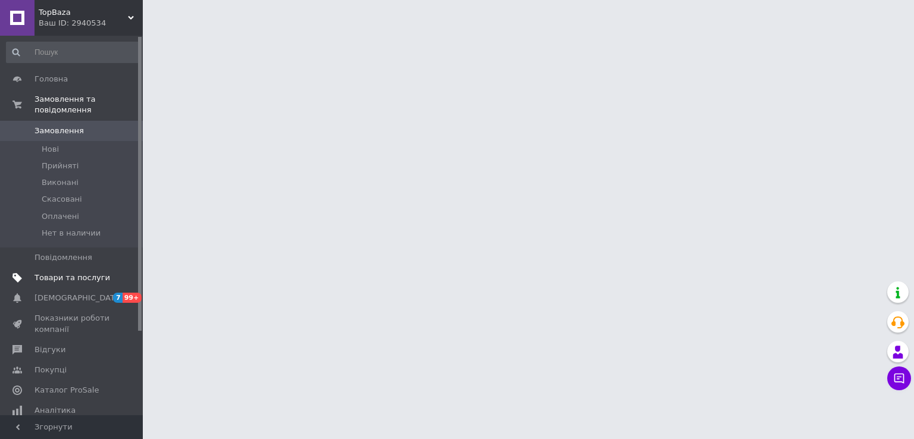
click at [84, 272] on span "Товари та послуги" at bounding box center [73, 277] width 76 height 11
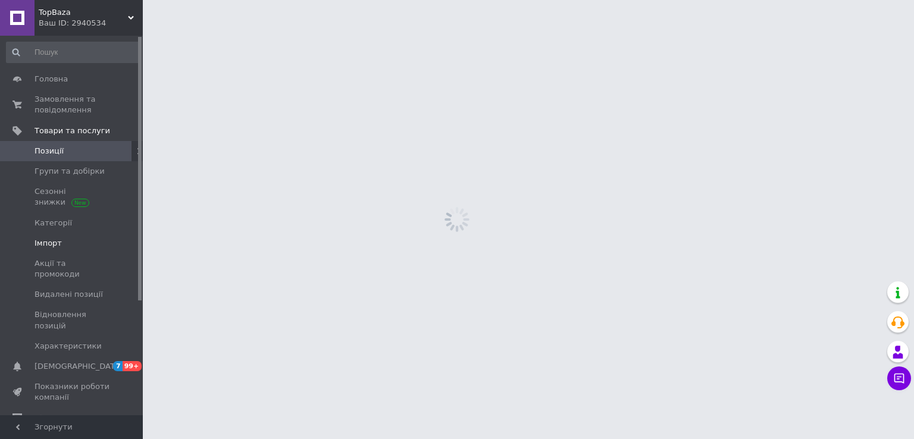
click at [70, 238] on span "Імпорт" at bounding box center [73, 243] width 76 height 11
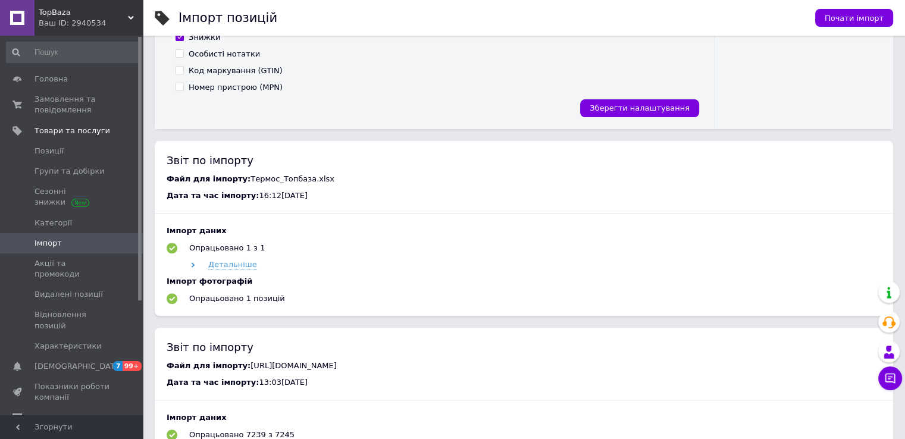
scroll to position [476, 0]
